Goal: Navigation & Orientation: Find specific page/section

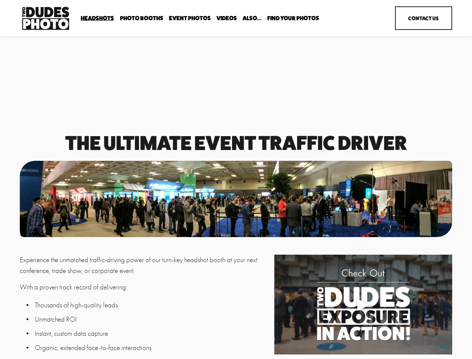
click at [236, 179] on div at bounding box center [236, 199] width 433 height 76
click at [363, 306] on div "Play" at bounding box center [363, 305] width 18 height 18
